Goal: Task Accomplishment & Management: Use online tool/utility

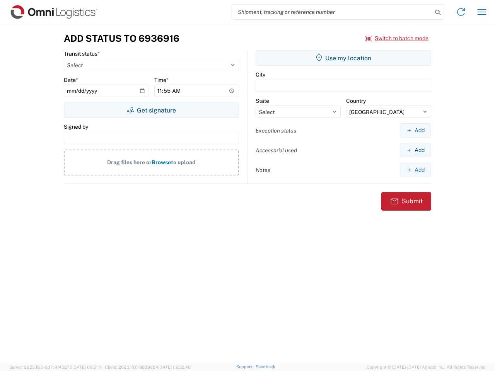
select select "US"
click at [332, 12] on input "search" at bounding box center [332, 12] width 200 height 15
click at [438, 12] on icon at bounding box center [437, 12] width 11 height 11
click at [461, 12] on icon at bounding box center [461, 12] width 12 height 12
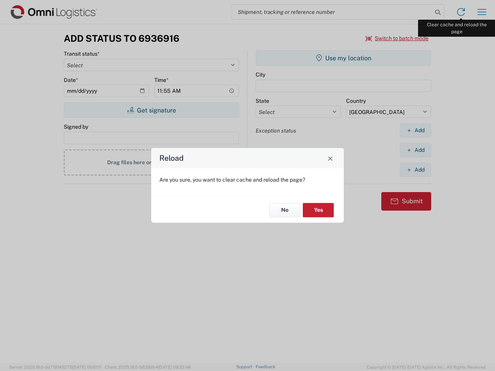
click at [482, 12] on div "Reload Are you sure, you want to clear cache and reload the page? No Yes" at bounding box center [247, 185] width 495 height 371
click at [397, 38] on div "Reload Are you sure, you want to clear cache and reload the page? No Yes" at bounding box center [247, 185] width 495 height 371
click at [151, 110] on div "Reload Are you sure, you want to clear cache and reload the page? No Yes" at bounding box center [247, 185] width 495 height 371
click at [343, 58] on div "Reload Are you sure, you want to clear cache and reload the page? No Yes" at bounding box center [247, 185] width 495 height 371
click at [415, 130] on div "Reload Are you sure, you want to clear cache and reload the page? No Yes" at bounding box center [247, 185] width 495 height 371
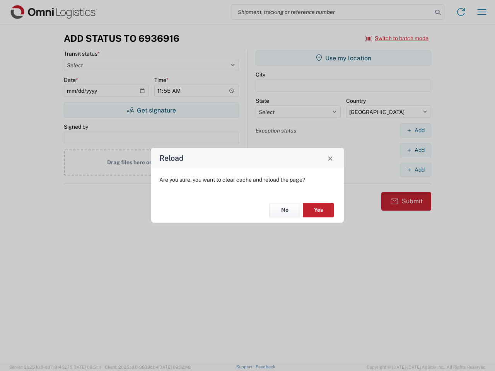
click at [415, 150] on div "Reload Are you sure, you want to clear cache and reload the page? No Yes" at bounding box center [247, 185] width 495 height 371
click at [415, 170] on div "Reload Are you sure, you want to clear cache and reload the page? No Yes" at bounding box center [247, 185] width 495 height 371
